Goal: Contribute content

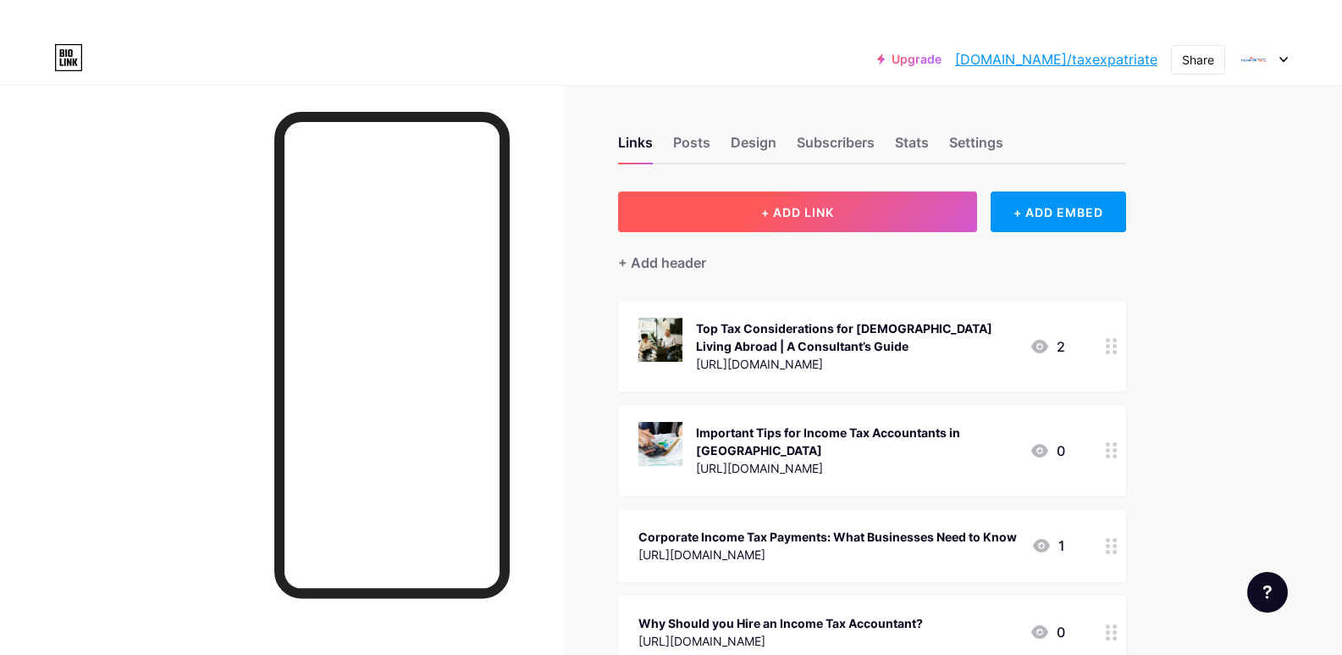
click at [860, 209] on button "+ ADD LINK" at bounding box center [798, 211] width 360 height 41
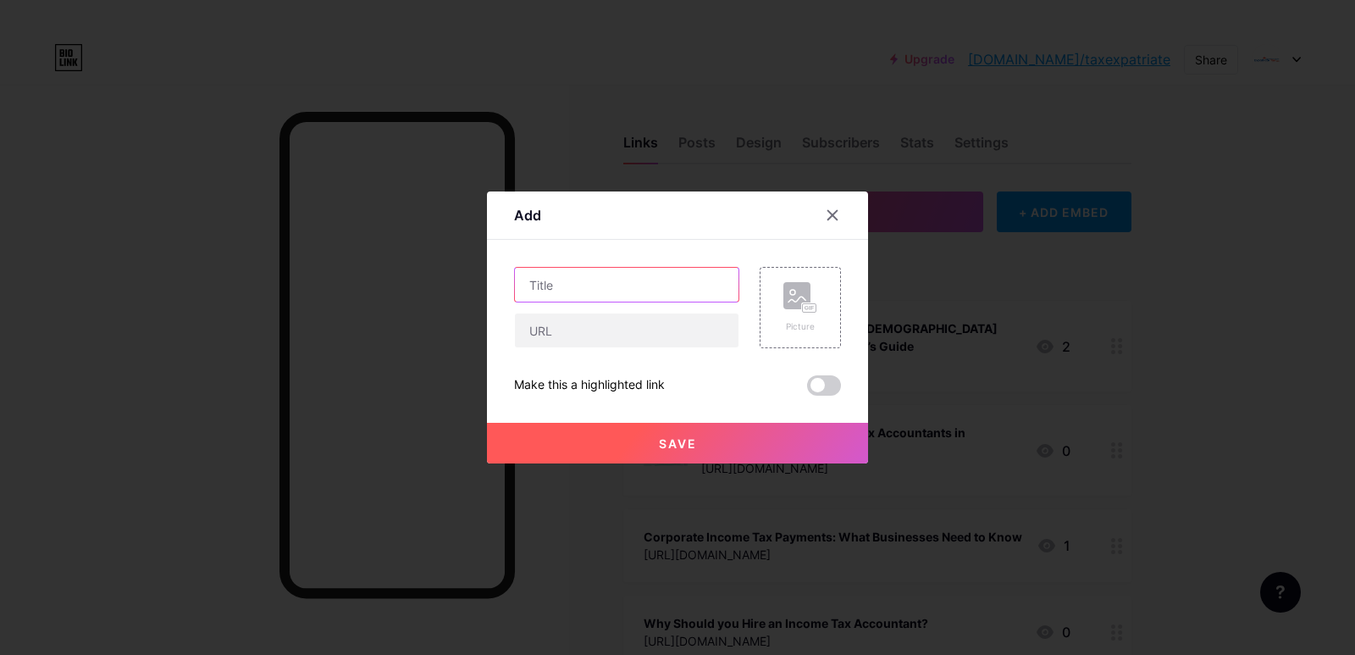
click at [626, 279] on input "text" at bounding box center [627, 285] width 224 height 34
paste input "The Significance of Business Advisory & Accounting Services in [DATE] Economy"
type input "The Significance of Business Advisory & Accounting Services in [DATE] Economy"
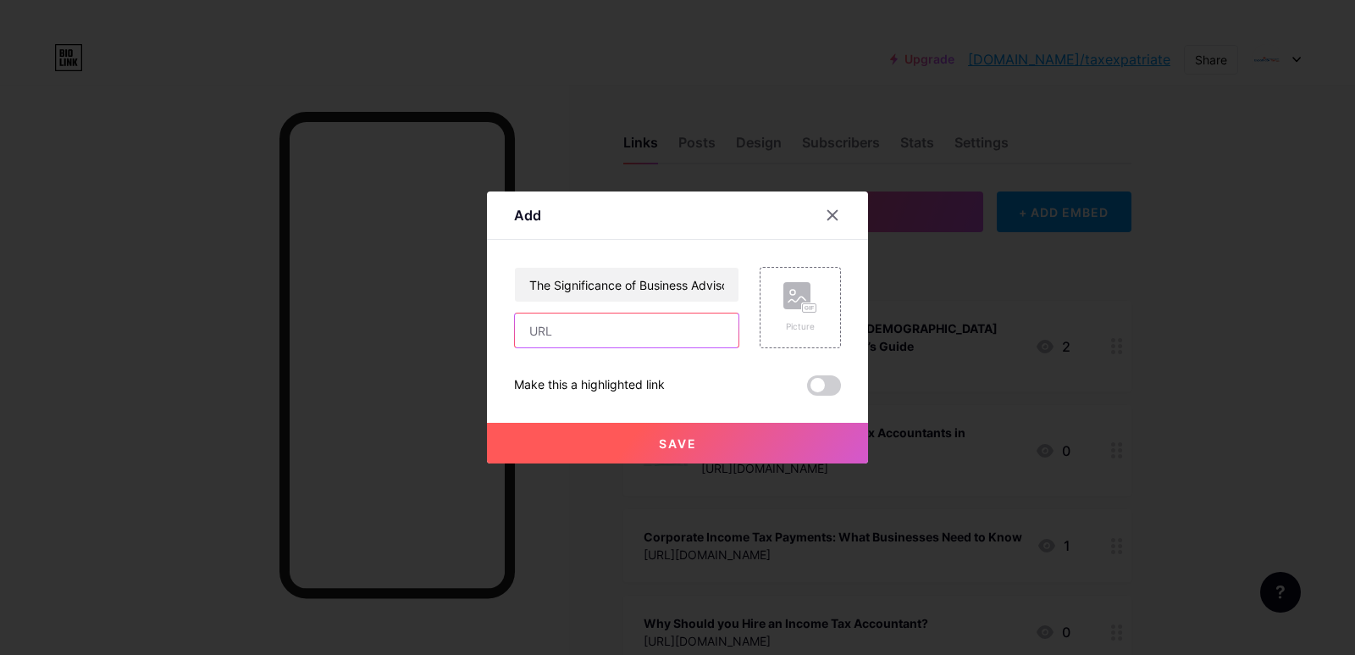
click at [601, 329] on input "text" at bounding box center [627, 330] width 224 height 34
paste input "[URL][DOMAIN_NAME]"
type input "[URL][DOMAIN_NAME]"
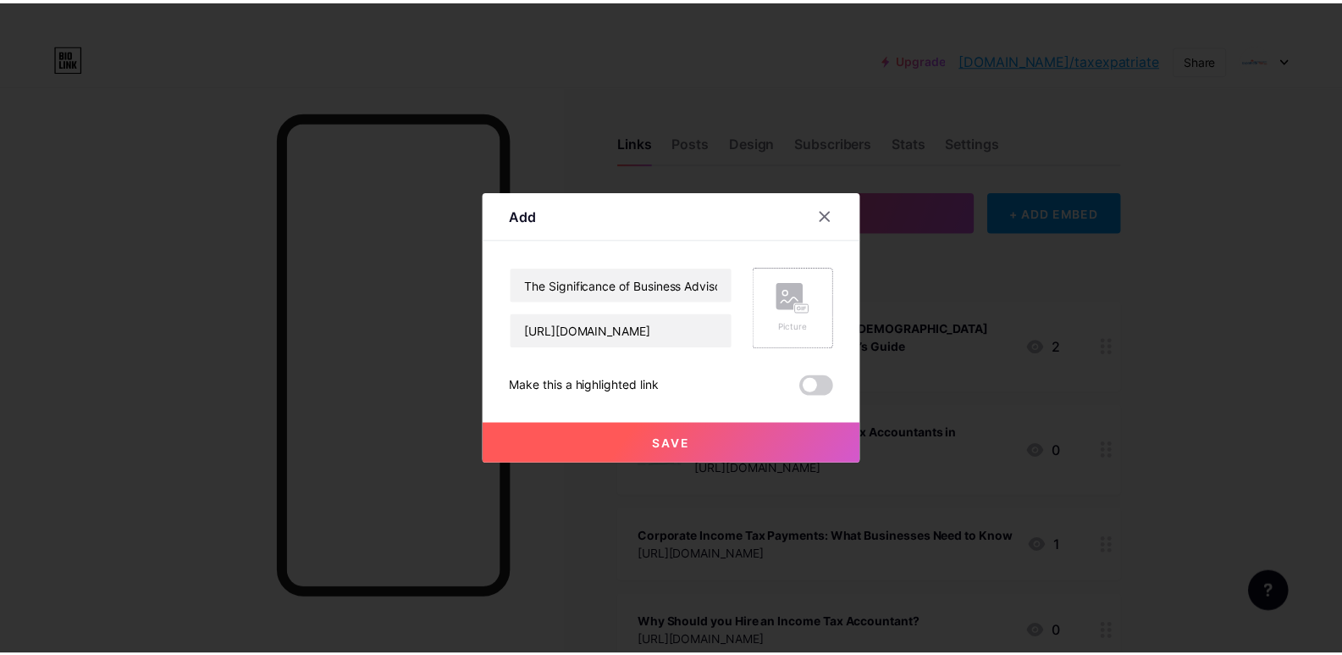
scroll to position [0, 0]
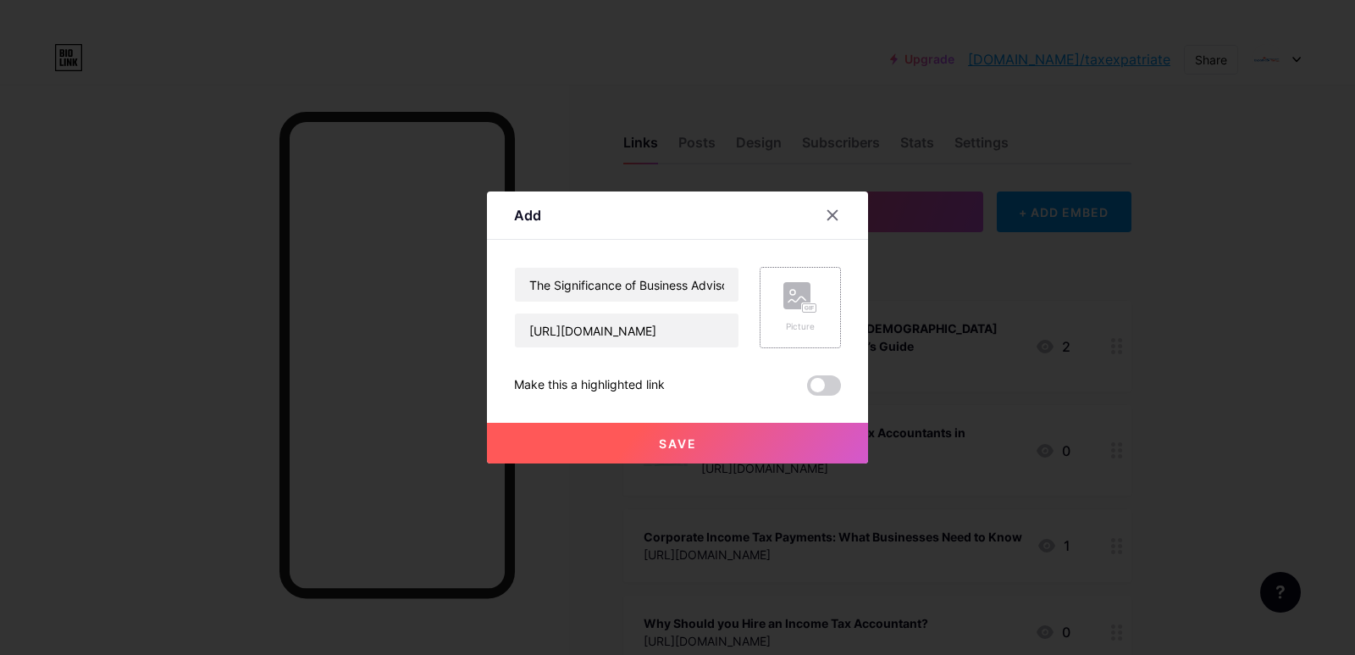
click at [797, 322] on div "Picture" at bounding box center [800, 326] width 34 height 13
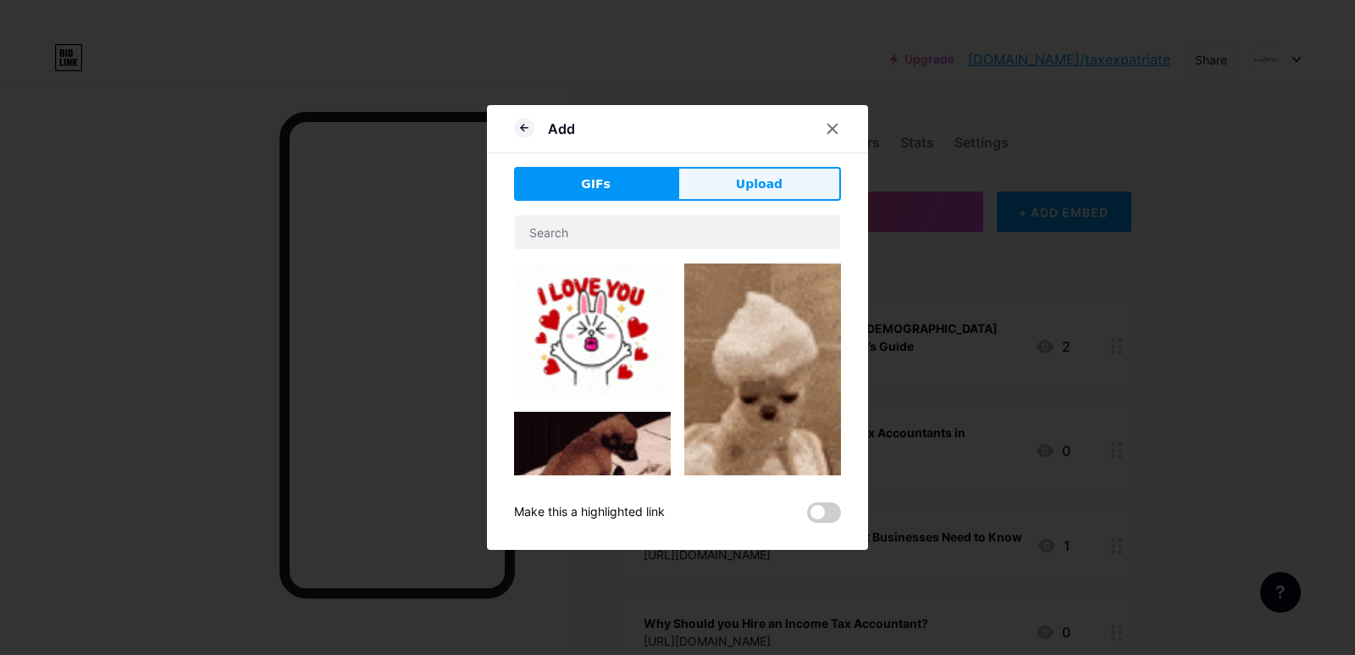
click at [761, 184] on span "Upload" at bounding box center [759, 184] width 47 height 18
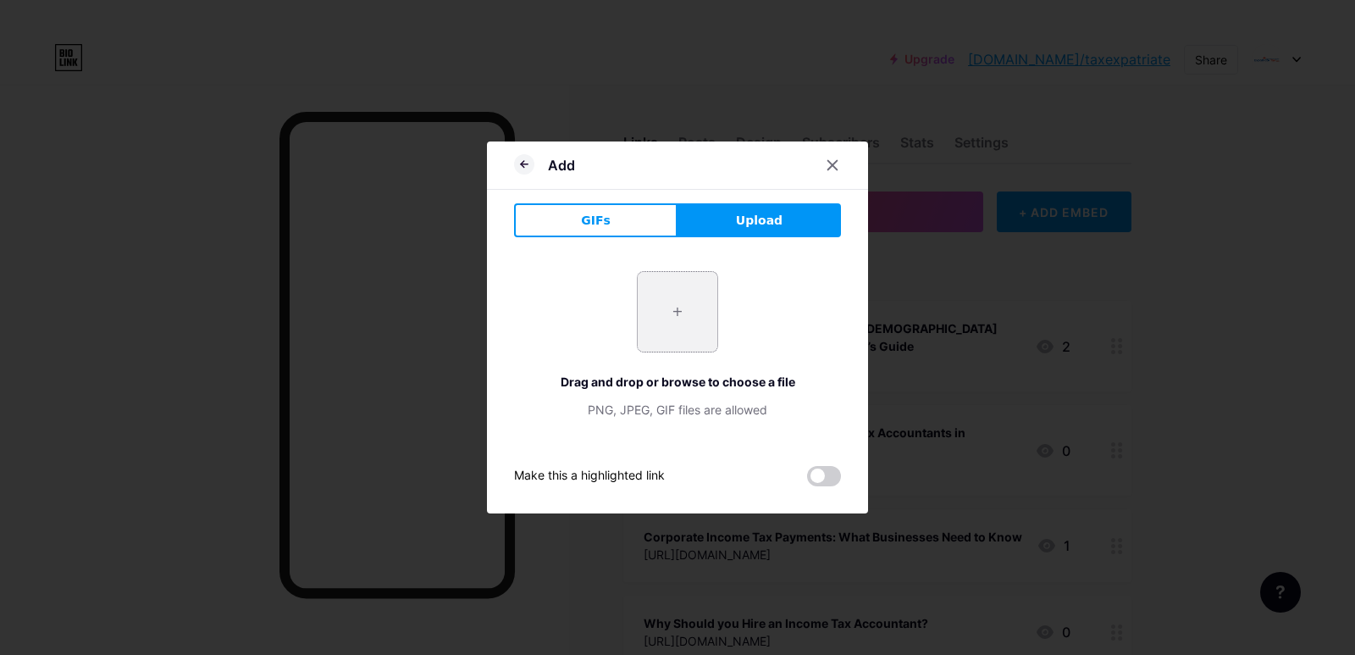
click at [680, 321] on input "file" at bounding box center [678, 312] width 80 height 80
type input "C:\fakepath\Fragile Finances Shatter. Smart Advisory Builds Strength.jpg"
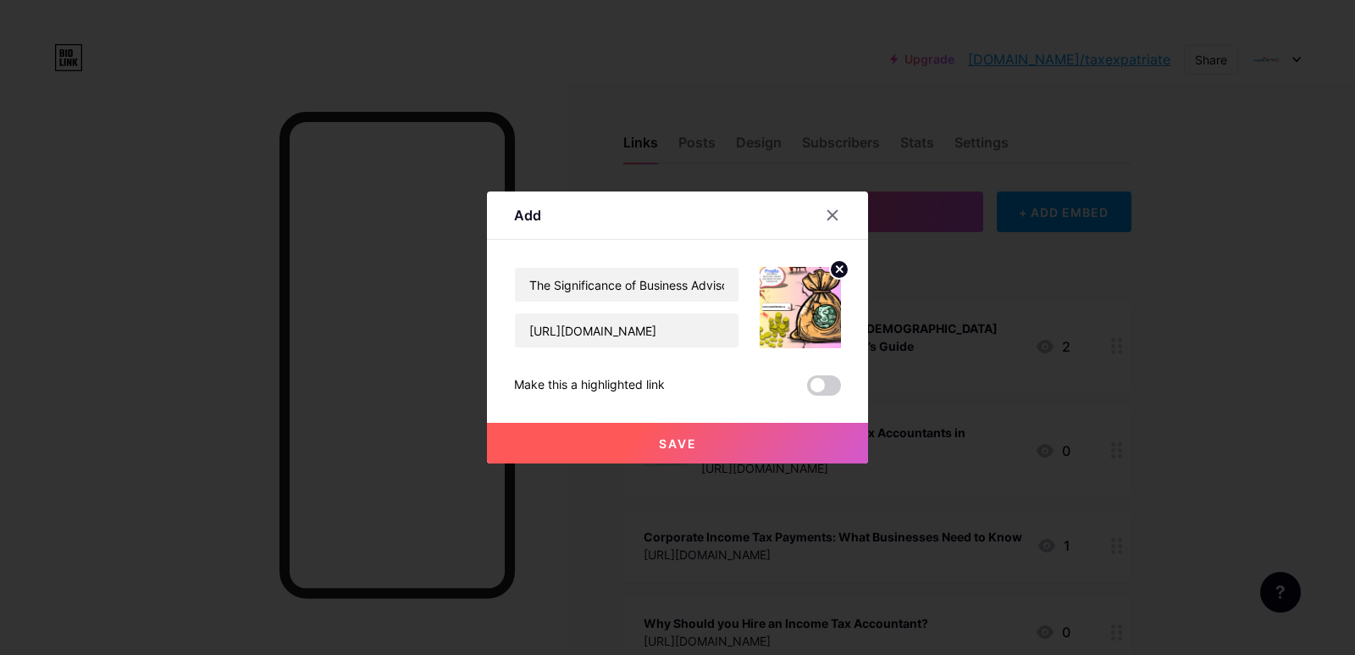
click at [831, 381] on span at bounding box center [824, 385] width 34 height 20
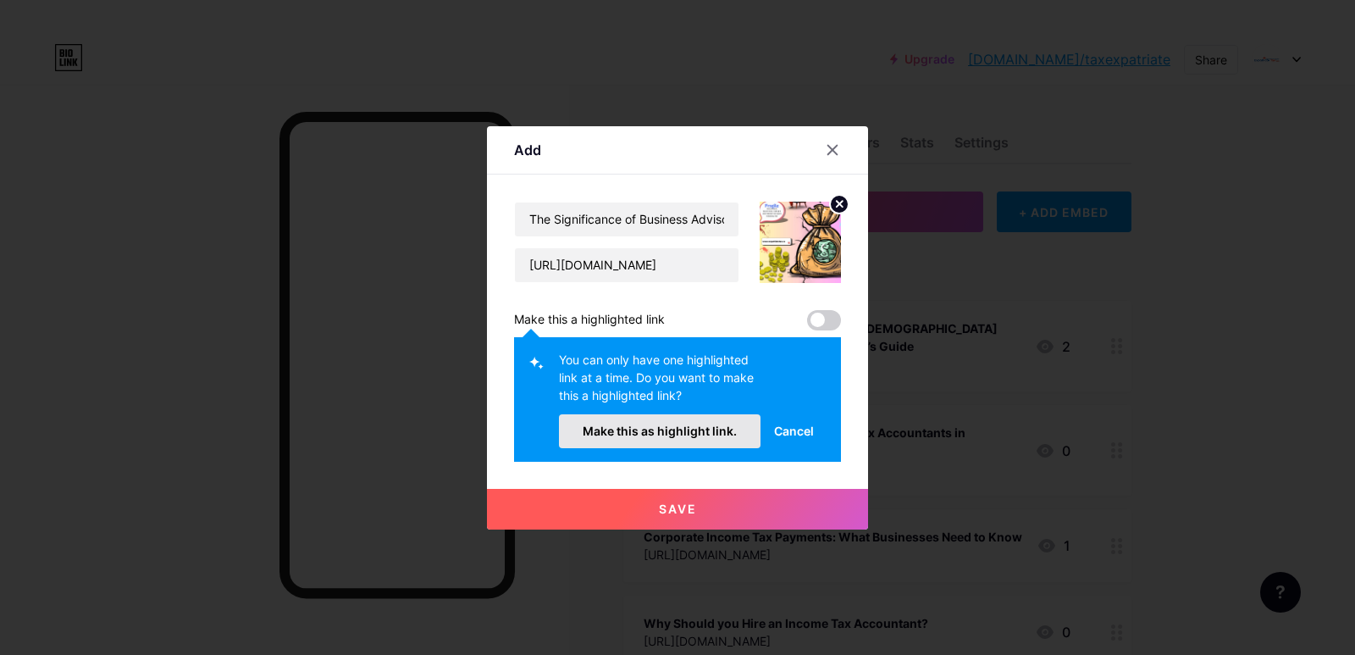
click at [709, 419] on button "Make this as highlight link." at bounding box center [660, 431] width 202 height 34
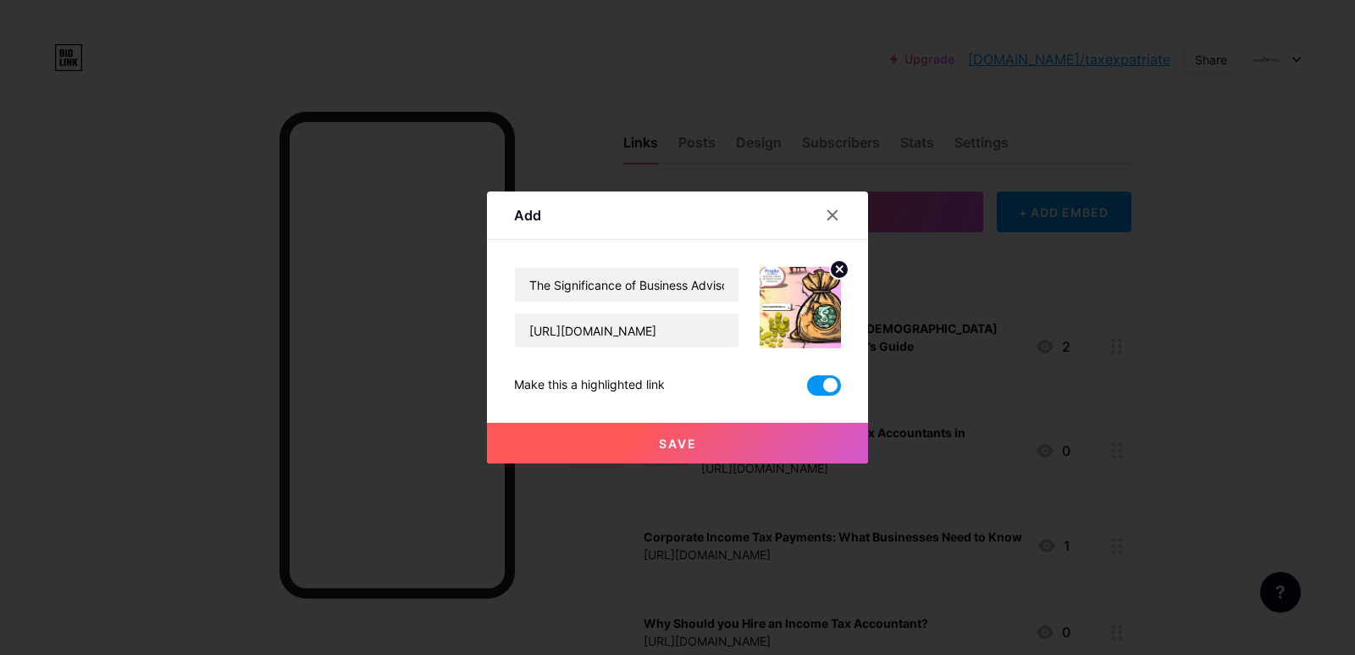
click at [677, 434] on button "Save" at bounding box center [677, 443] width 381 height 41
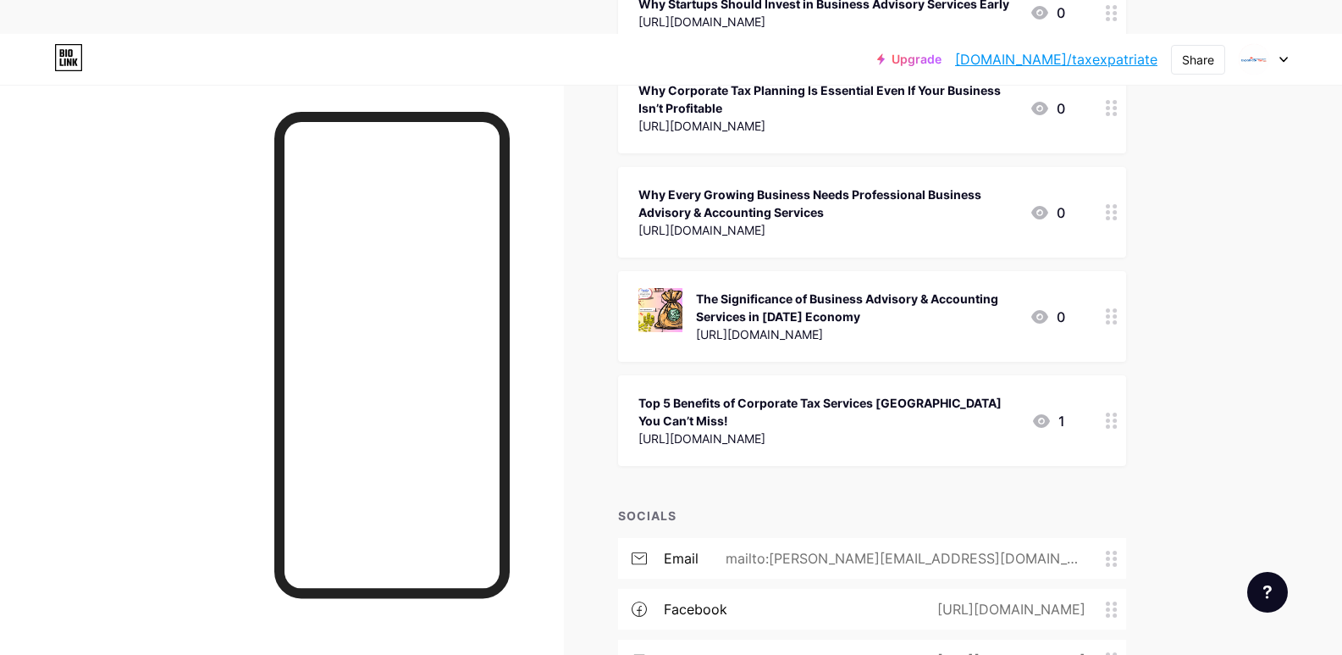
scroll to position [2117, 0]
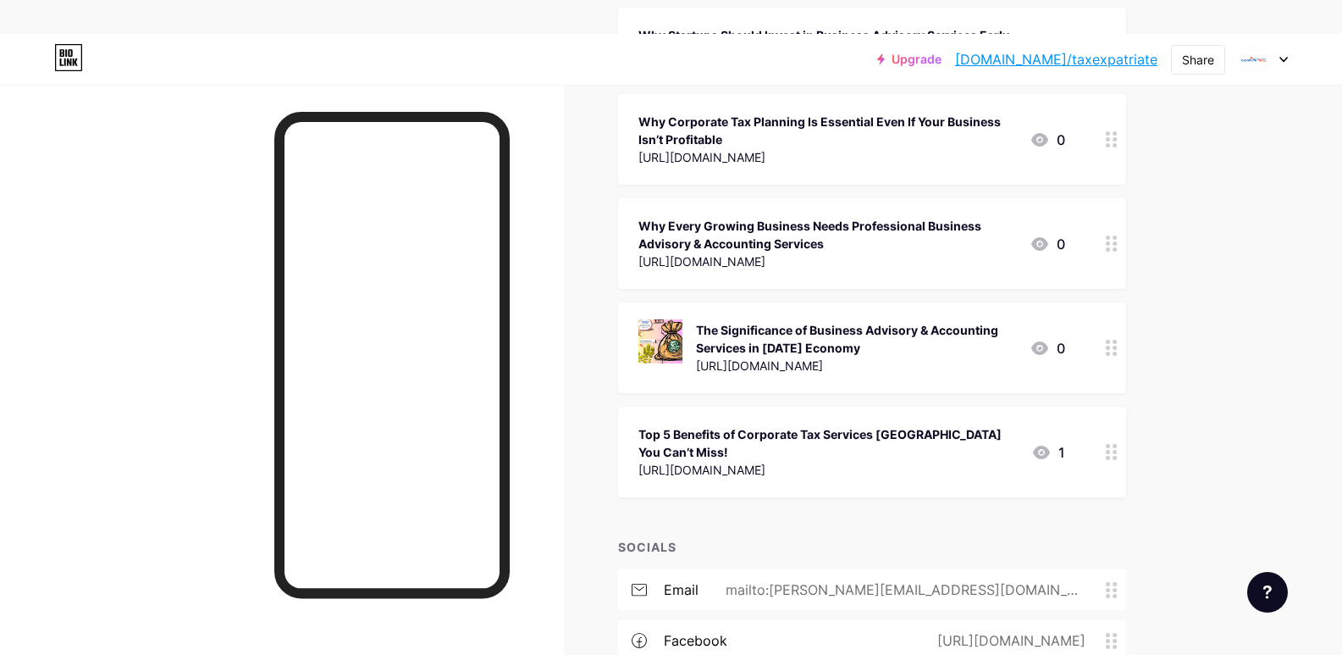
click at [1048, 341] on icon at bounding box center [1040, 348] width 17 height 14
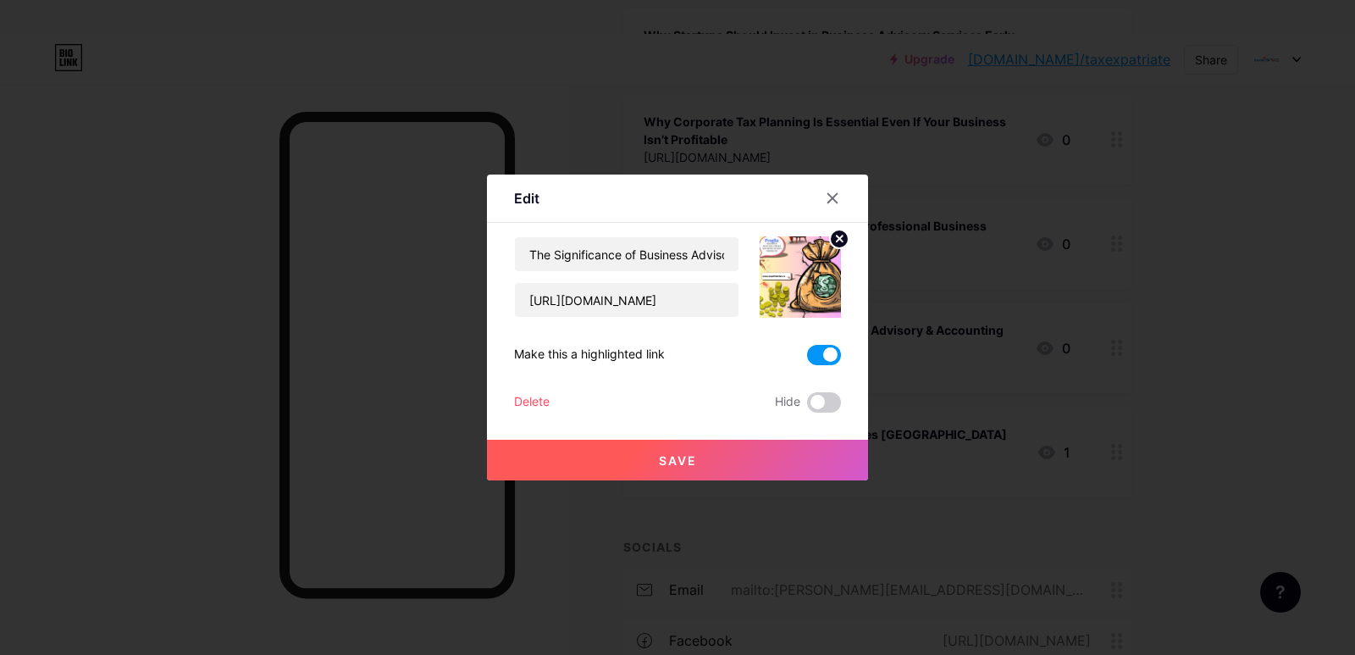
click at [722, 452] on button "Save" at bounding box center [677, 460] width 381 height 41
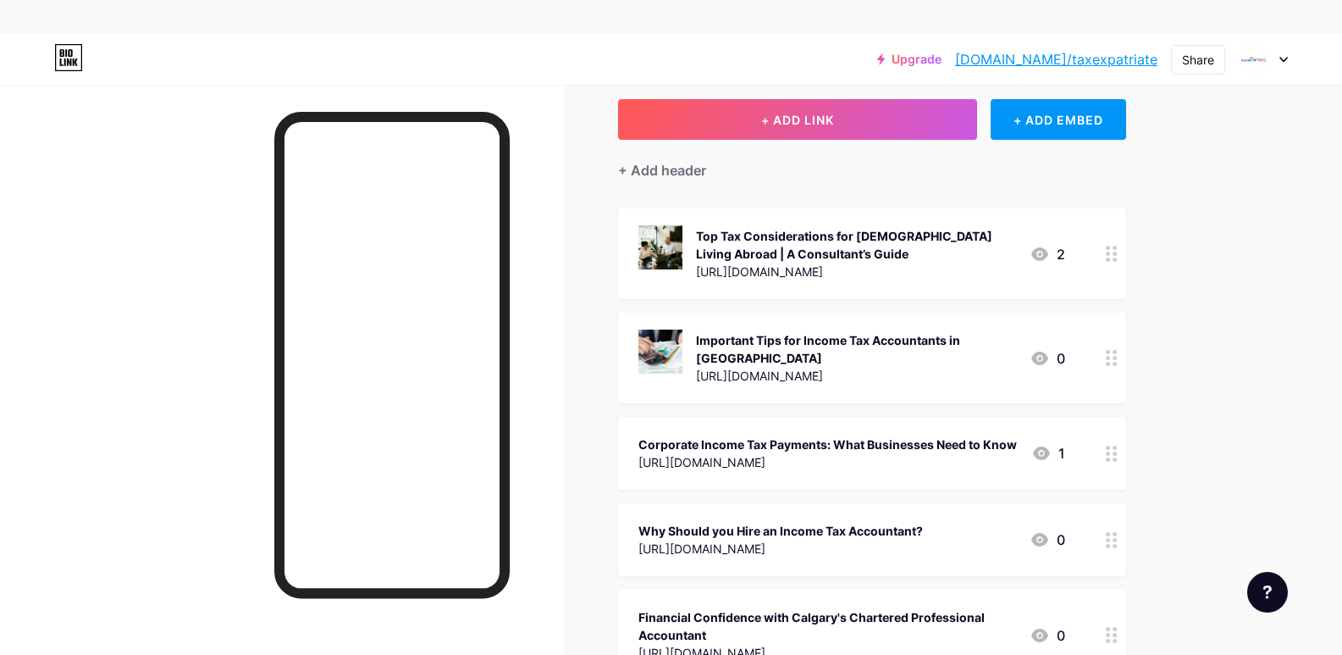
scroll to position [0, 0]
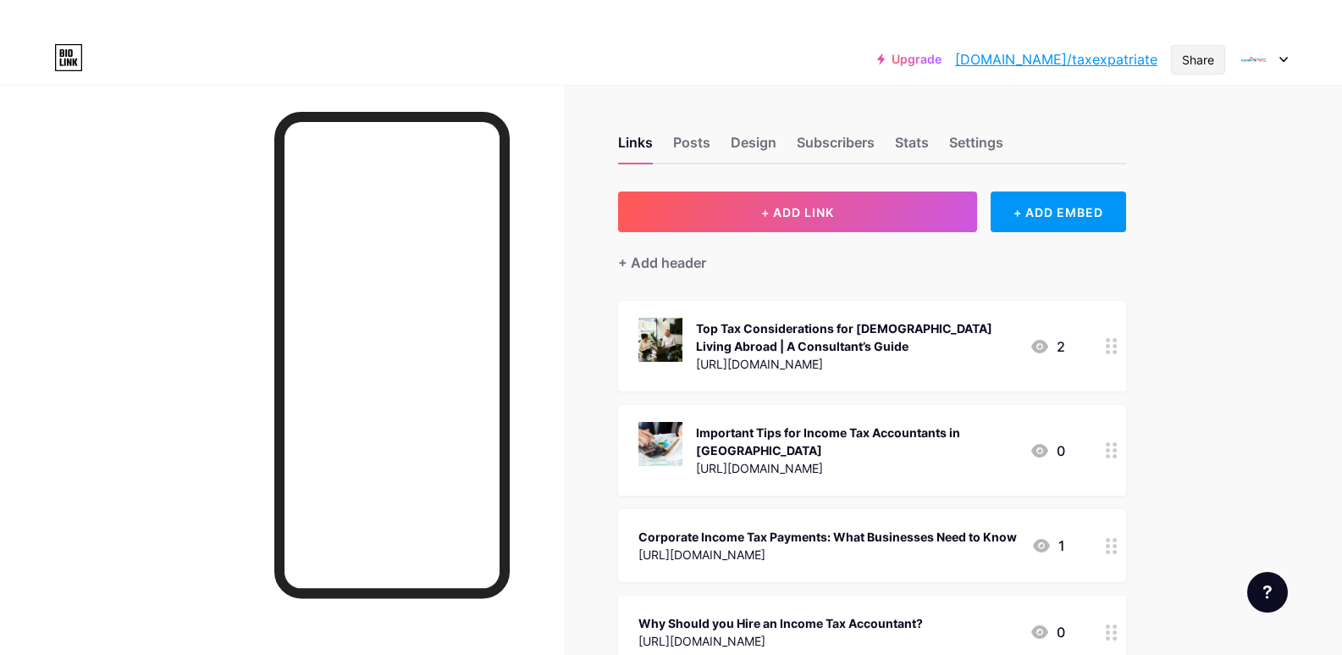
click at [1195, 52] on div "Share" at bounding box center [1198, 60] width 32 height 18
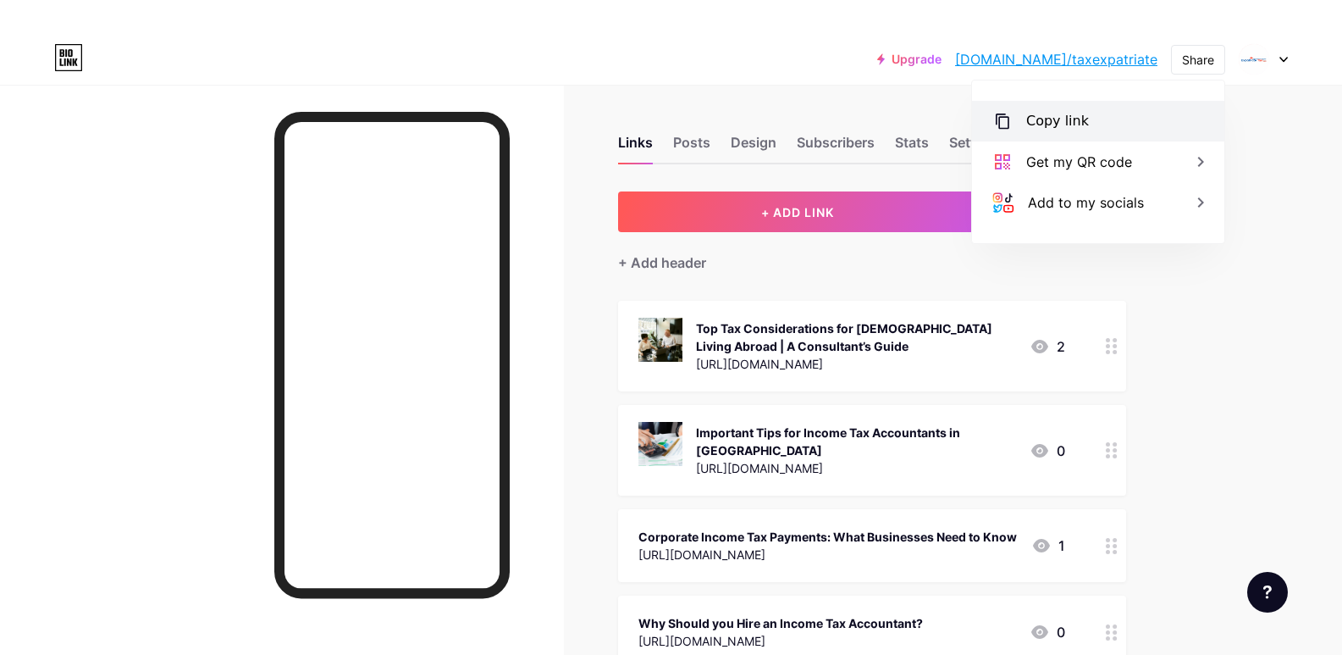
click at [1046, 119] on div "Copy link" at bounding box center [1057, 121] width 63 height 20
click at [1206, 55] on div "Share" at bounding box center [1198, 60] width 32 height 18
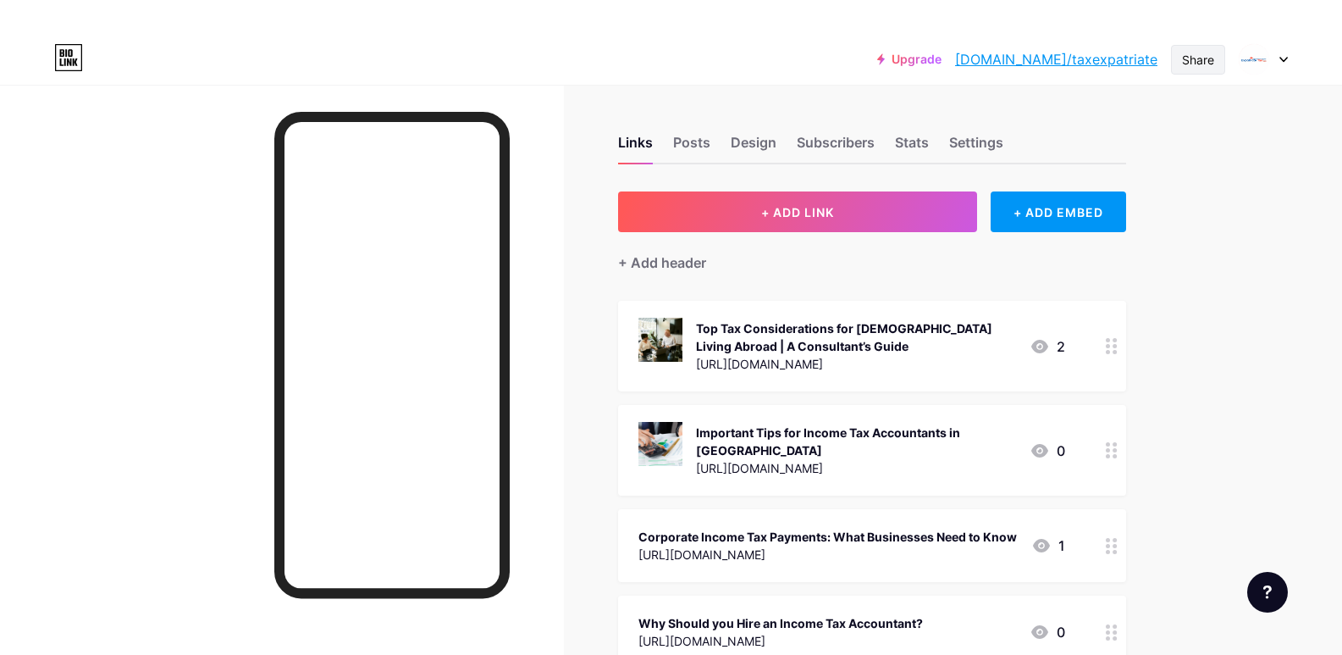
click at [1206, 55] on div "Share" at bounding box center [1198, 60] width 32 height 18
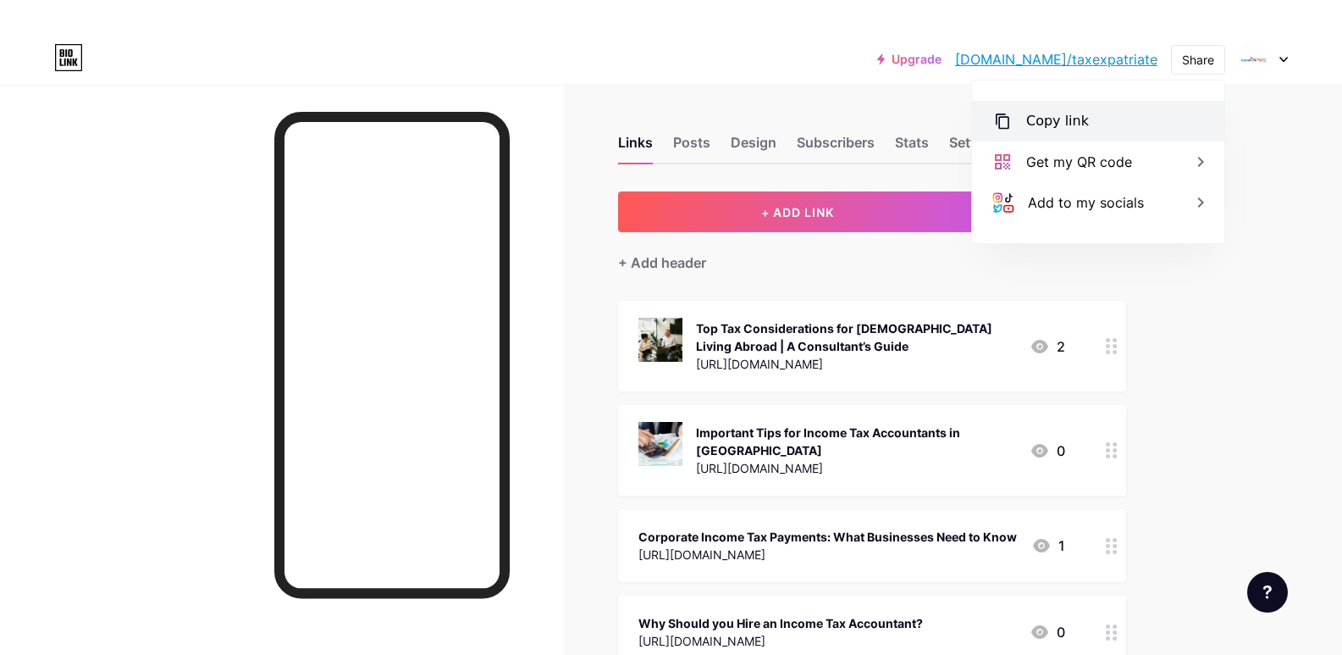
click at [1032, 124] on div "Copy link" at bounding box center [1057, 121] width 63 height 20
